Goal: Information Seeking & Learning: Learn about a topic

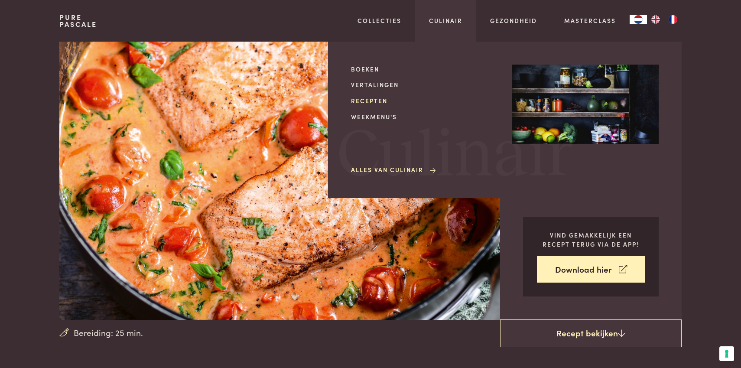
click at [378, 101] on link "Recepten" at bounding box center [424, 100] width 147 height 9
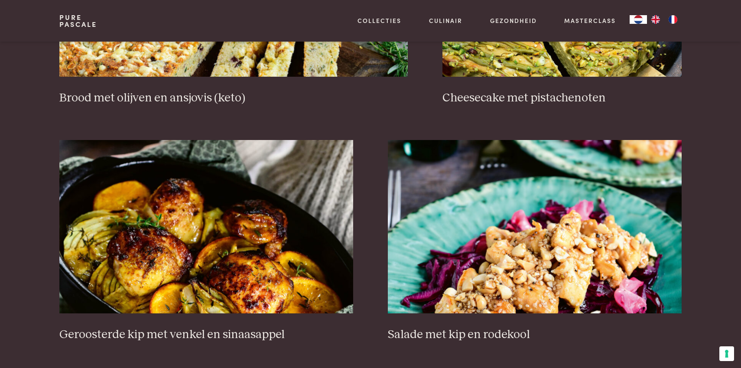
scroll to position [991, 0]
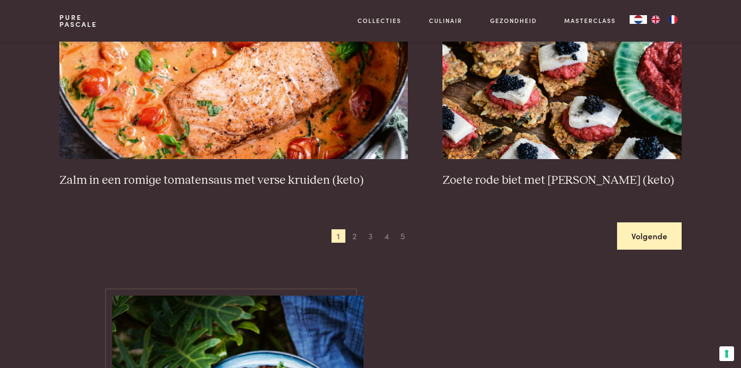
click at [665, 235] on link "Volgende" at bounding box center [649, 235] width 65 height 27
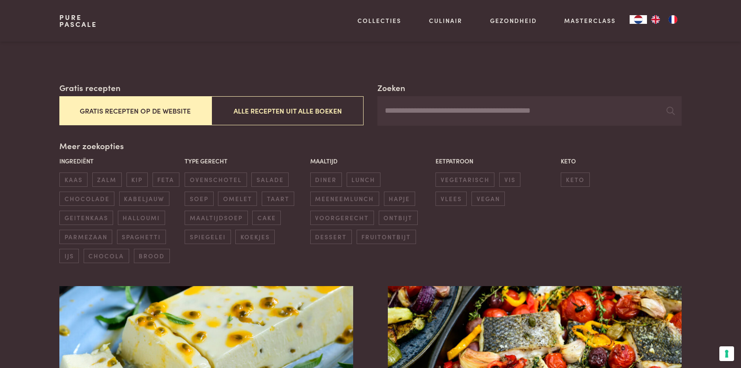
scroll to position [117, 0]
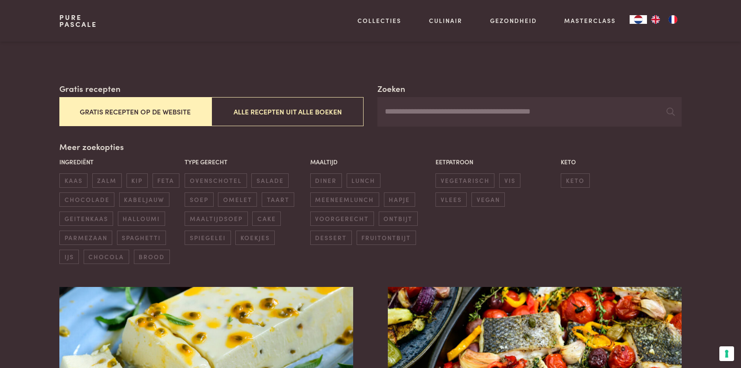
click at [559, 117] on input "Zoeken" at bounding box center [530, 111] width 304 height 29
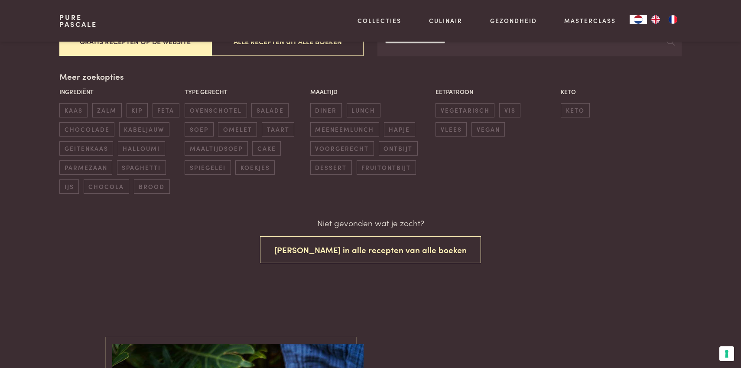
scroll to position [189, 0]
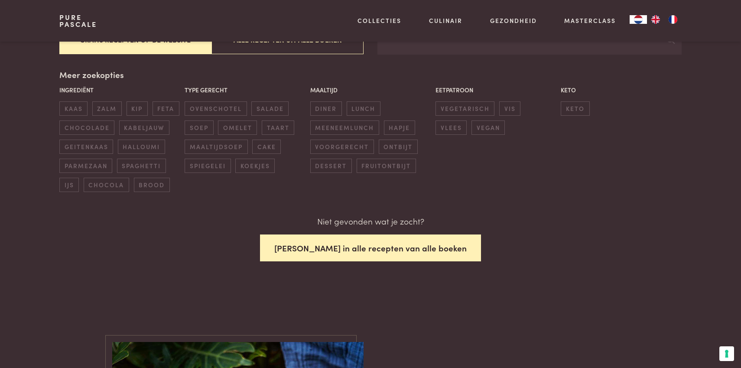
click at [431, 249] on button "[PERSON_NAME] in alle recepten van alle boeken" at bounding box center [370, 248] width 221 height 27
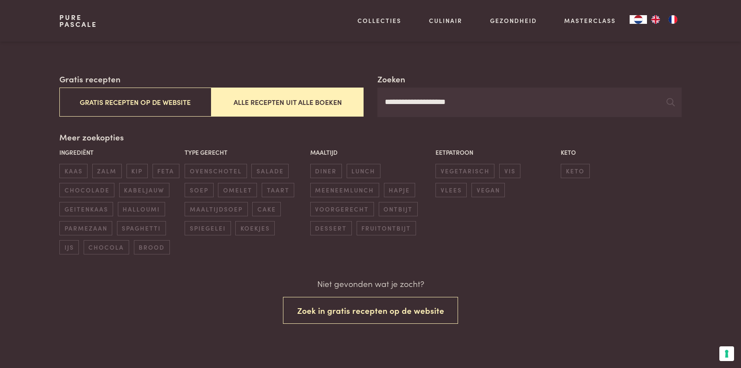
scroll to position [124, 0]
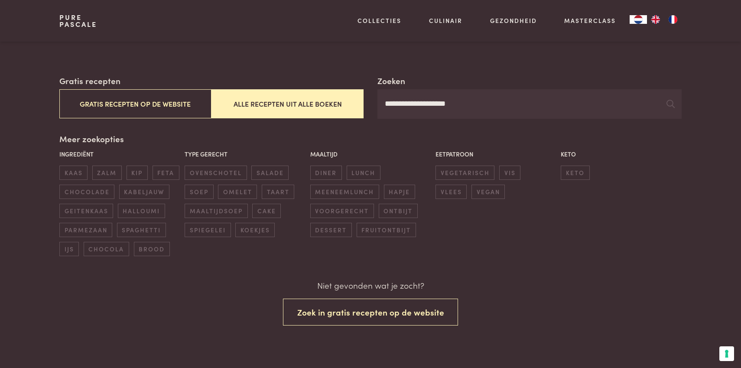
click at [478, 108] on input "**********" at bounding box center [530, 103] width 304 height 29
type input "**********"
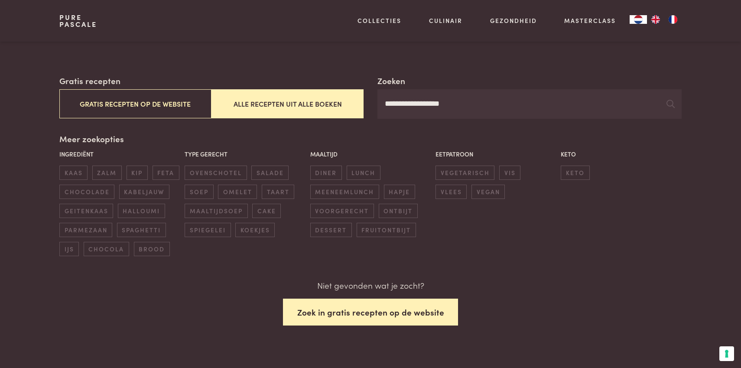
click at [405, 318] on button "Zoek in gratis recepten op de website" at bounding box center [371, 312] width 176 height 27
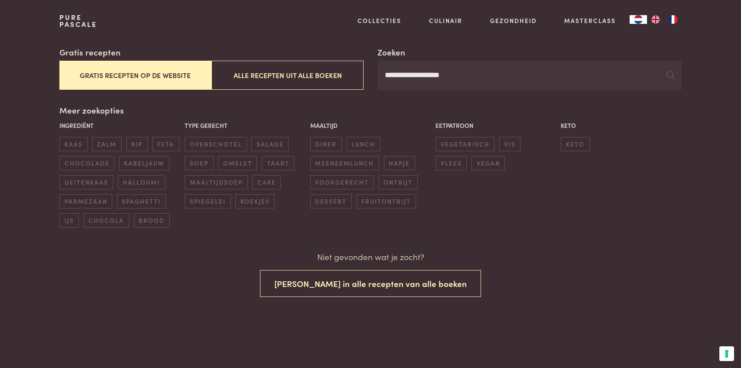
scroll to position [158, 0]
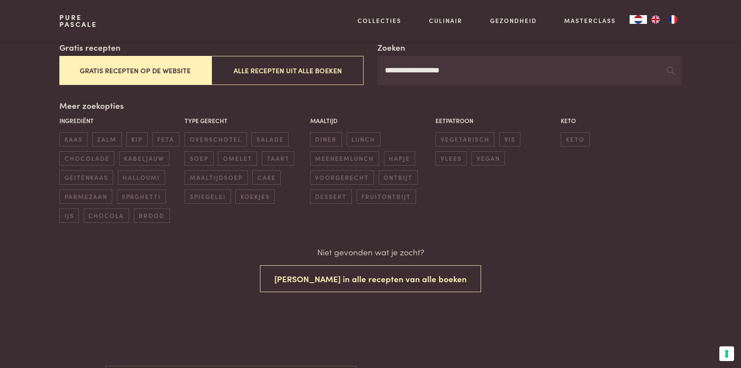
click at [169, 75] on button "Gratis recepten op de website" at bounding box center [135, 70] width 152 height 29
